Goal: Task Accomplishment & Management: Use online tool/utility

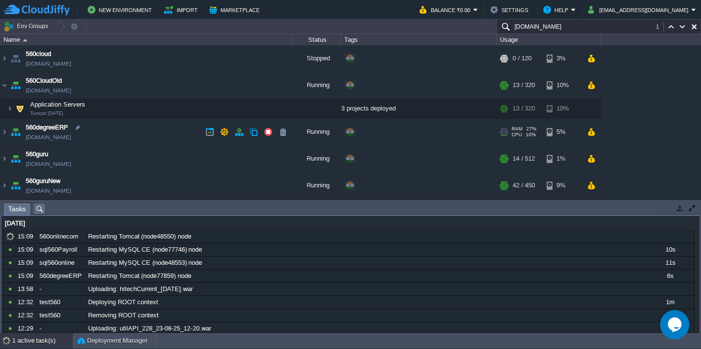
click at [120, 140] on td "560degreeERP [DOMAIN_NAME]" at bounding box center [146, 132] width 292 height 27
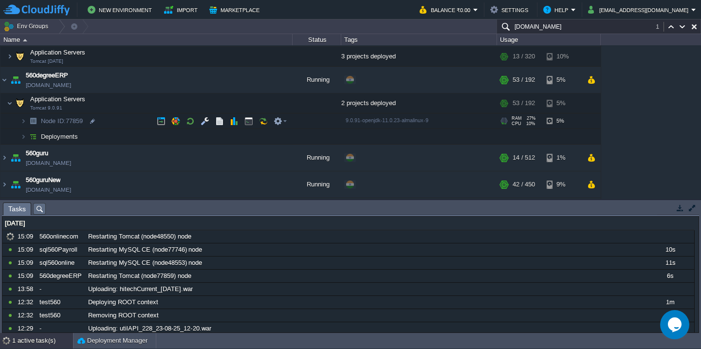
scroll to position [57, 0]
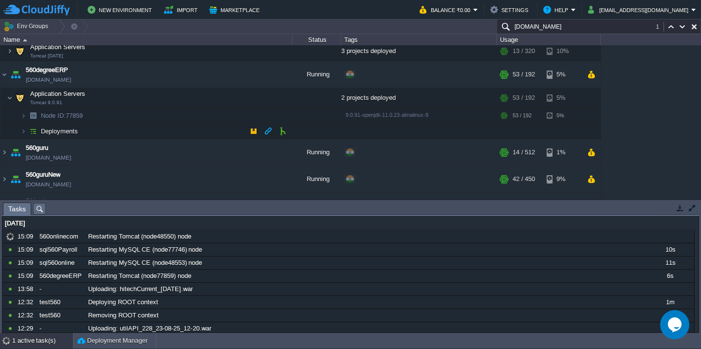
click at [128, 132] on td "Deployments" at bounding box center [146, 132] width 292 height 16
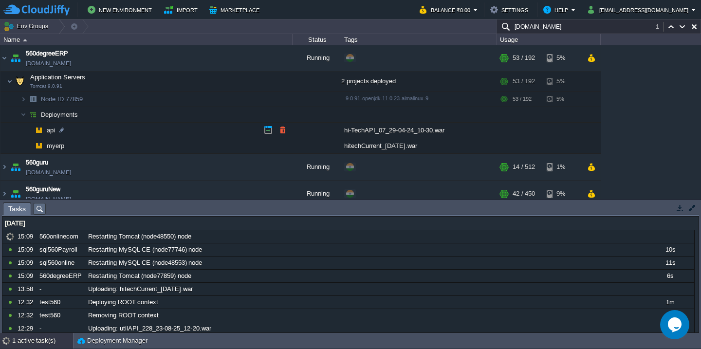
scroll to position [75, 0]
click at [285, 142] on button "button" at bounding box center [282, 144] width 9 height 9
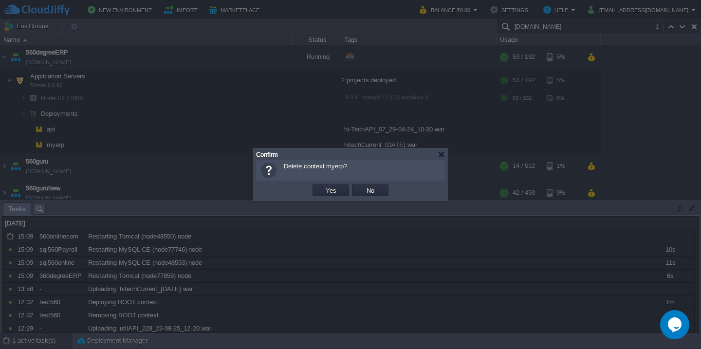
click at [323, 186] on button "Yes" at bounding box center [331, 190] width 17 height 9
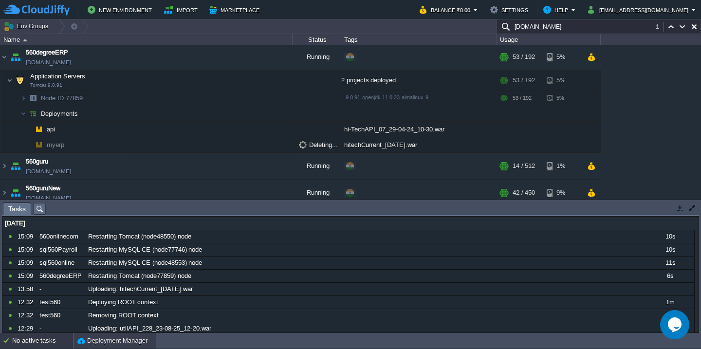
click at [110, 333] on div "Deployment Manager" at bounding box center [115, 341] width 82 height 16
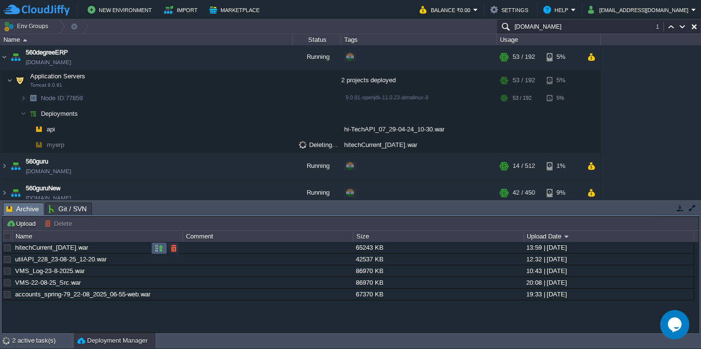
click at [157, 247] on button "button" at bounding box center [159, 248] width 9 height 9
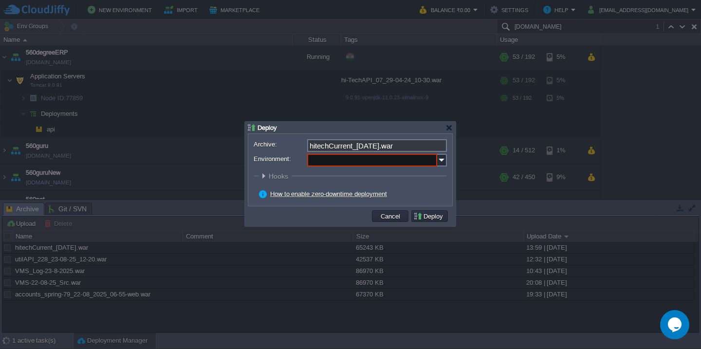
click at [317, 156] on input "Environment:" at bounding box center [372, 160] width 130 height 13
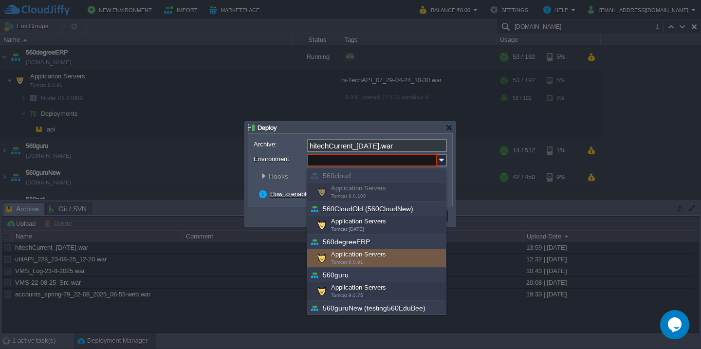
click at [352, 260] on span "Tomcat 9.0.91" at bounding box center [347, 261] width 32 height 5
type input "Application Servers (560degreeERP)"
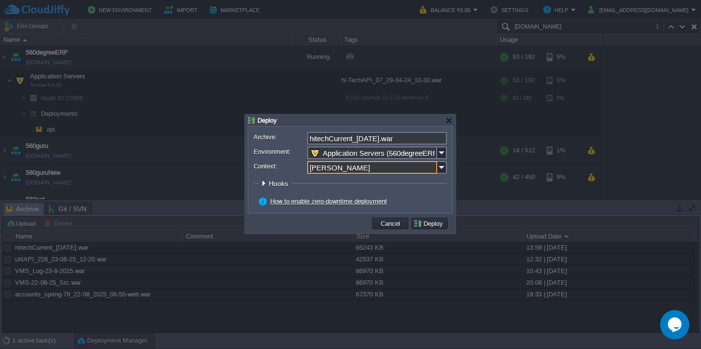
type input "myerp"
